Goal: Download file/media

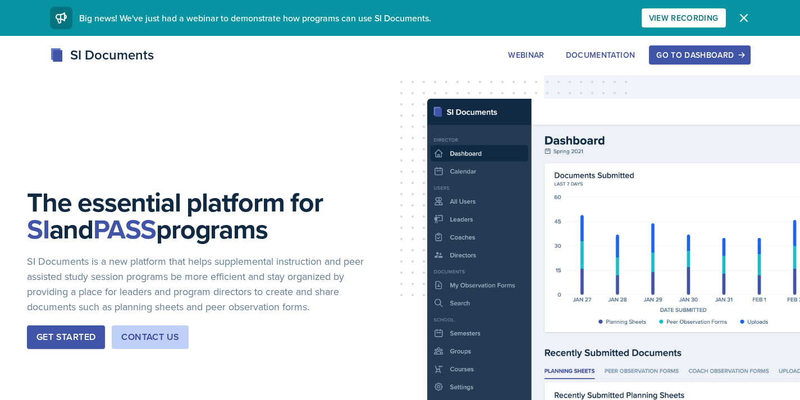
click at [687, 54] on div "Go to Dashboard" at bounding box center [699, 55] width 86 height 9
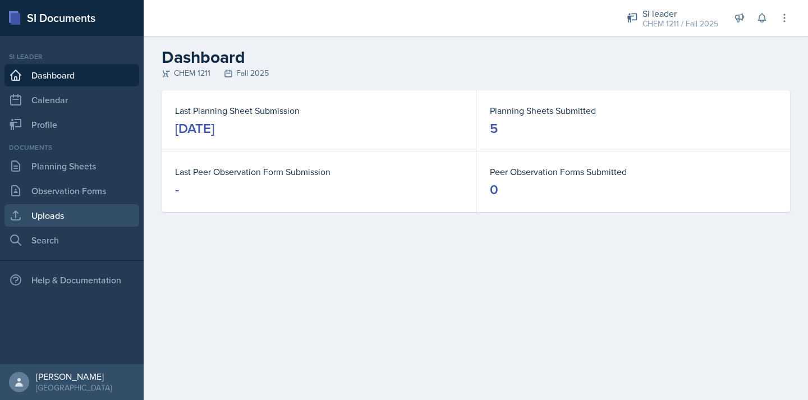
click at [84, 214] on link "Uploads" at bounding box center [71, 215] width 135 height 22
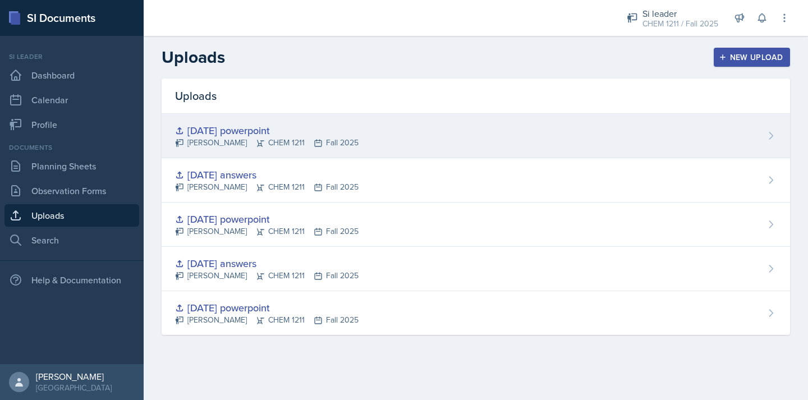
click at [352, 134] on div "[DATE] powerpoint [PERSON_NAME] CHEM 1211 Fall 2025" at bounding box center [476, 136] width 629 height 44
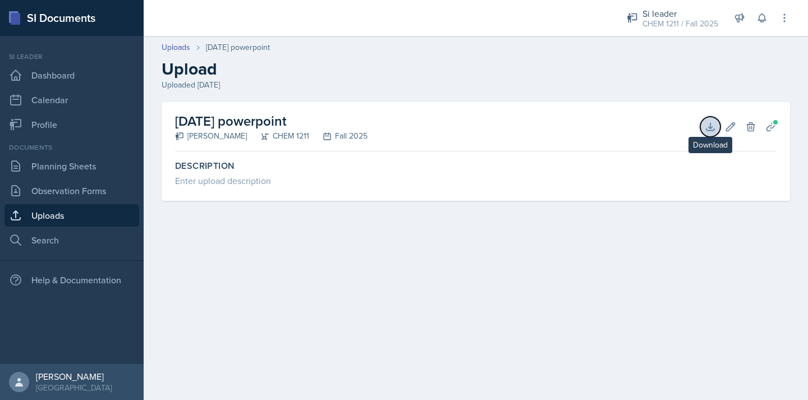
click at [713, 130] on icon at bounding box center [710, 126] width 11 height 11
